Goal: Information Seeking & Learning: Find specific fact

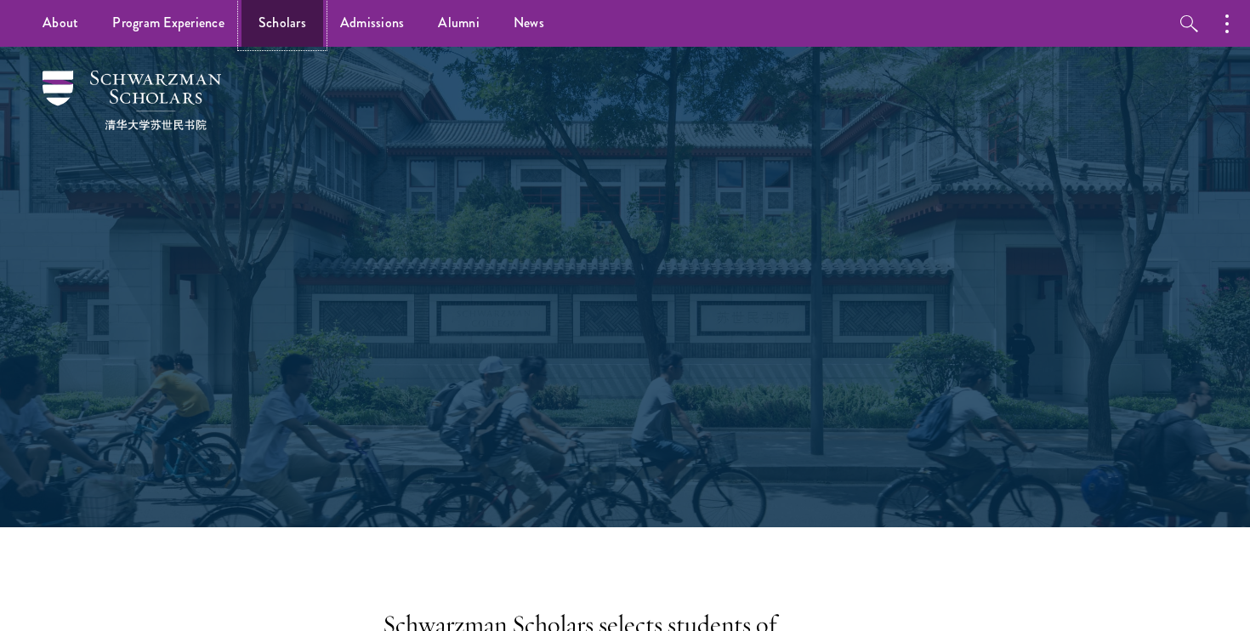
click at [289, 21] on link "Scholars" at bounding box center [283, 23] width 82 height 47
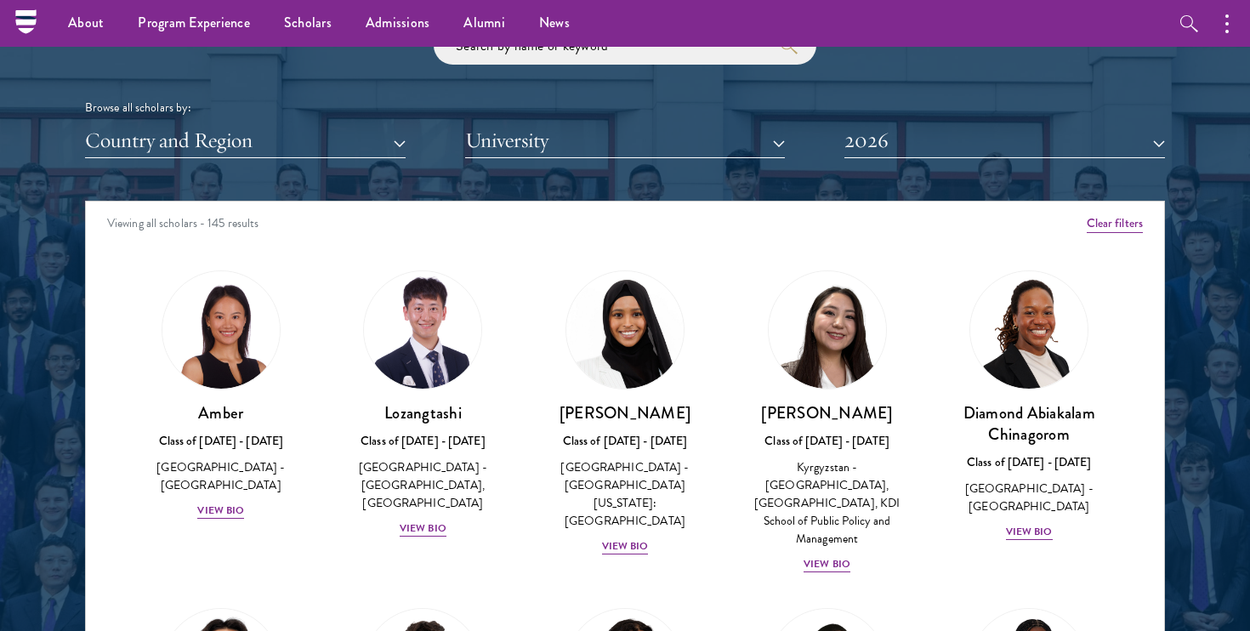
scroll to position [2016, 0]
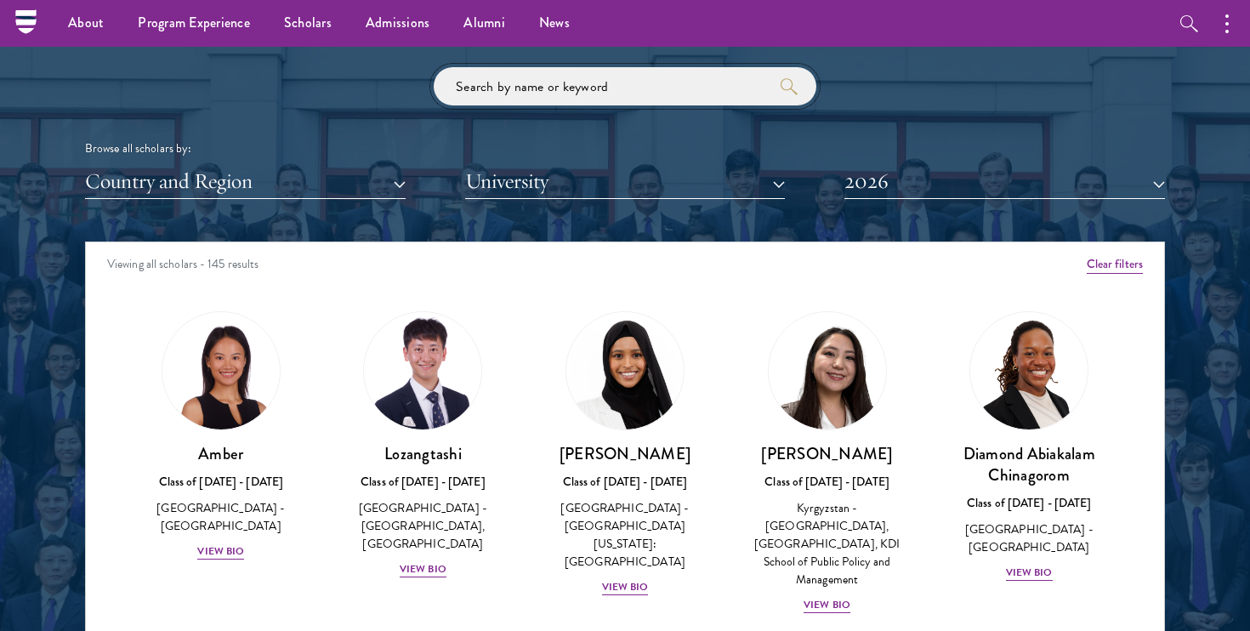
click at [516, 99] on input "search" at bounding box center [625, 86] width 383 height 38
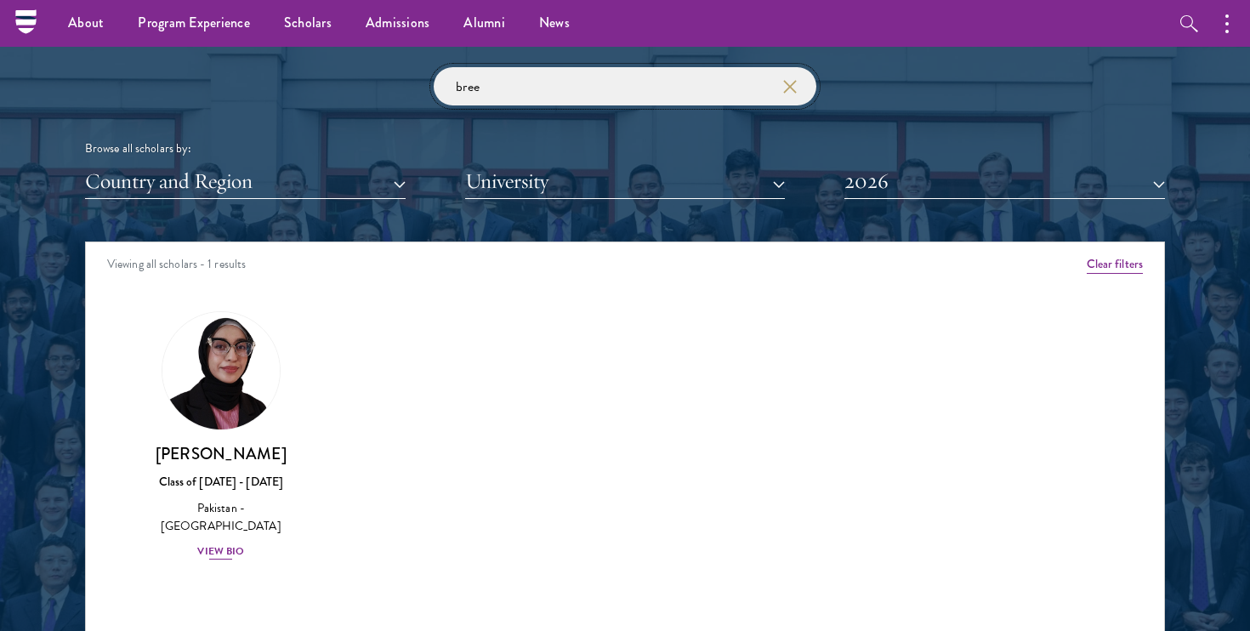
type input "bree"
click at [244, 388] on img at bounding box center [220, 370] width 129 height 129
